Goal: Task Accomplishment & Management: Use online tool/utility

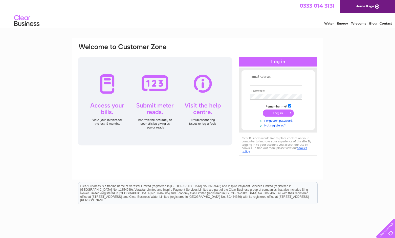
type input "rathobc@btconnect.com"
click at [282, 113] on input "submit" at bounding box center [278, 113] width 31 height 7
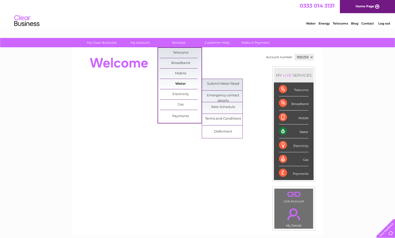
click at [182, 84] on link "Water" at bounding box center [181, 84] width 42 height 10
click at [224, 85] on link "Submit Meter Read" at bounding box center [223, 84] width 42 height 10
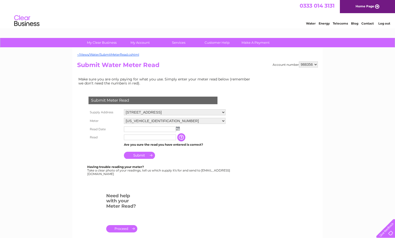
click at [181, 130] on td at bounding box center [175, 129] width 104 height 8
click at [178, 130] on img at bounding box center [178, 129] width 4 height 4
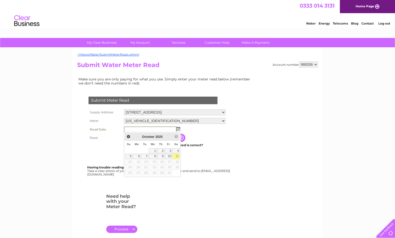
click at [175, 158] on link "11" at bounding box center [176, 156] width 7 height 5
type input "2025/10/11"
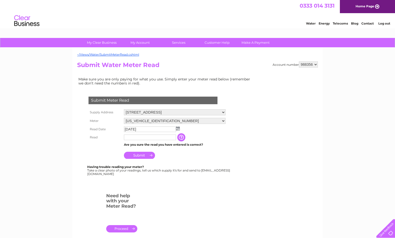
click at [145, 140] on input "text" at bounding box center [150, 138] width 52 height 6
type input "6189"
click at [142, 155] on input "Submit" at bounding box center [139, 155] width 31 height 7
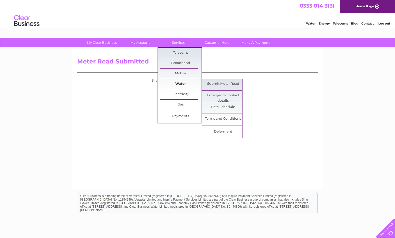
click at [182, 82] on link "Water" at bounding box center [181, 84] width 42 height 10
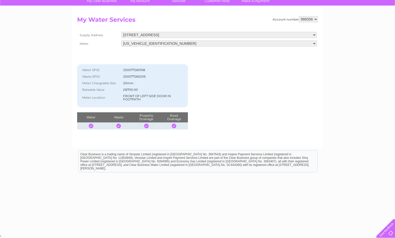
scroll to position [16, 0]
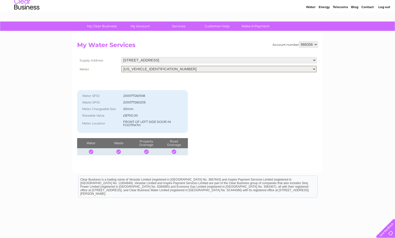
click at [316, 70] on select "06ELSTER09M195927" at bounding box center [218, 69] width 195 height 7
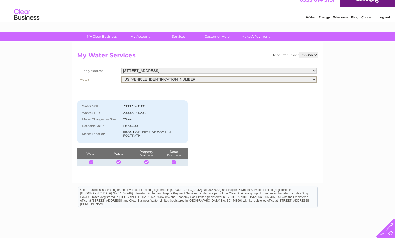
scroll to position [0, 0]
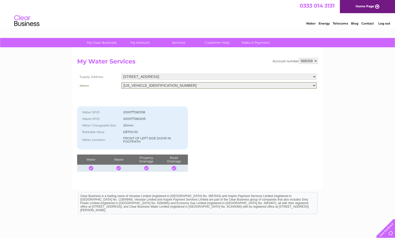
click at [381, 23] on link "Log out" at bounding box center [385, 24] width 12 height 4
